Goal: Task Accomplishment & Management: Manage account settings

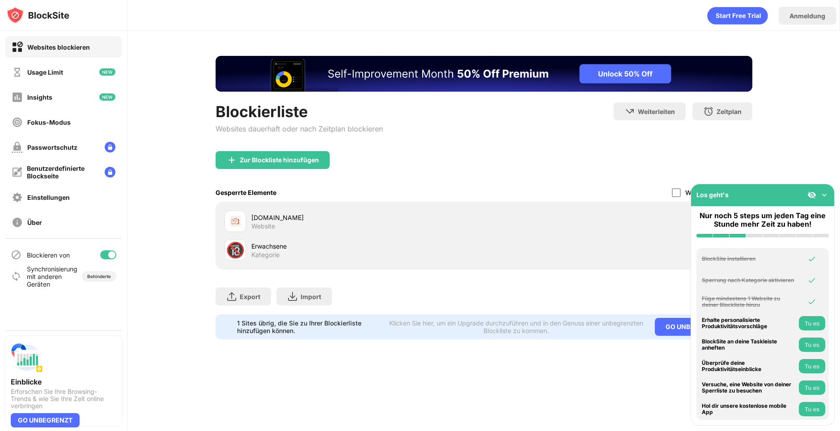
drag, startPoint x: 279, startPoint y: 219, endPoint x: 252, endPoint y: 217, distance: 26.9
click at [252, 219] on div "ome.tv" at bounding box center [367, 217] width 233 height 9
click at [252, 217] on div "ome.tv" at bounding box center [367, 217] width 233 height 9
click at [253, 217] on div "ome.tv" at bounding box center [367, 217] width 233 height 9
click at [824, 198] on img at bounding box center [824, 195] width 9 height 9
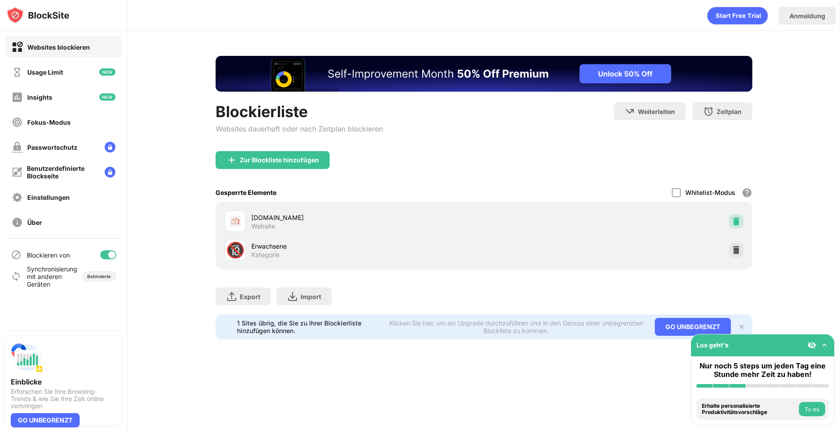
click at [738, 218] on img at bounding box center [736, 221] width 9 height 9
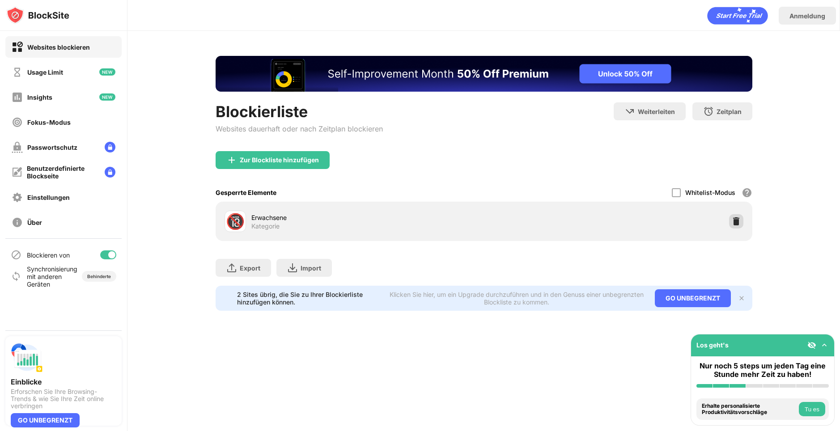
click at [740, 222] on img at bounding box center [736, 221] width 9 height 9
